Goal: Find specific page/section

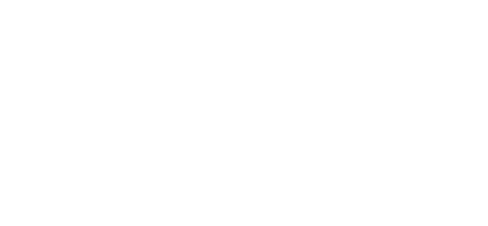
select select "*"
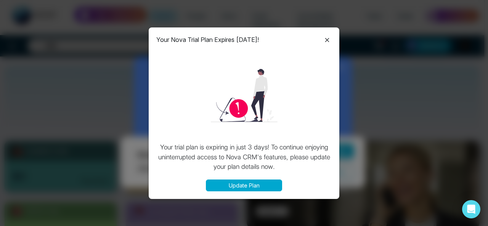
click at [328, 37] on icon at bounding box center [327, 39] width 9 height 9
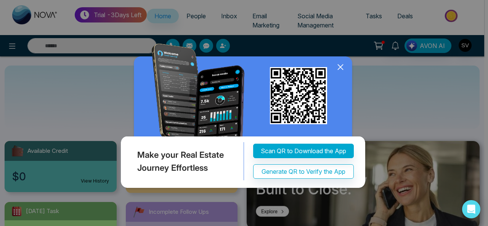
click at [339, 67] on icon at bounding box center [340, 66] width 11 height 11
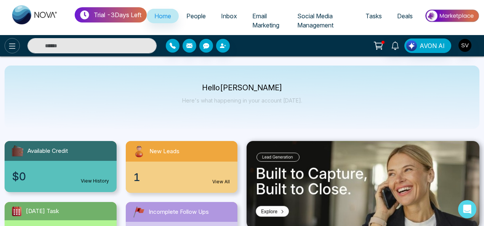
click at [12, 45] on icon at bounding box center [12, 46] width 9 height 9
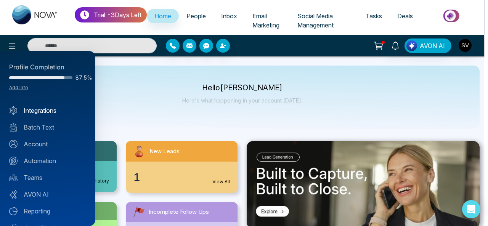
click at [53, 109] on link "Integrations" at bounding box center [47, 110] width 77 height 9
